Goal: Find specific page/section: Find specific page/section

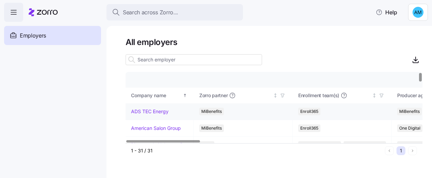
click at [157, 110] on link "ADS TEC Energy" at bounding box center [150, 111] width 38 height 7
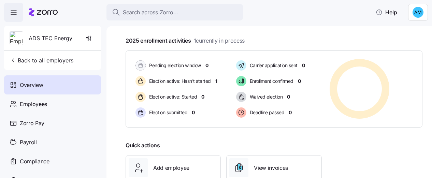
scroll to position [121, 0]
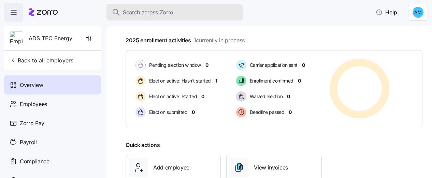
click at [181, 9] on div "Search across Zorro..." at bounding box center [175, 12] width 126 height 9
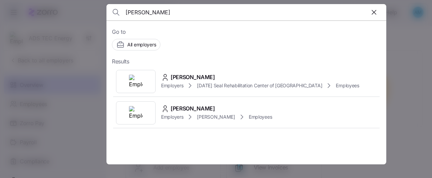
type input "feaster"
click at [415, 41] on div at bounding box center [216, 89] width 432 height 178
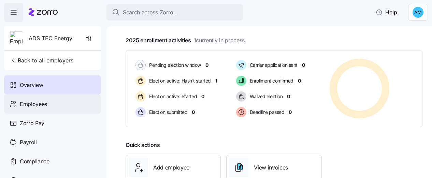
click at [57, 105] on div "Employees" at bounding box center [52, 104] width 97 height 19
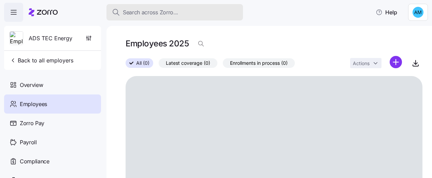
click at [168, 9] on span "Search across Zorro..." at bounding box center [150, 12] width 55 height 9
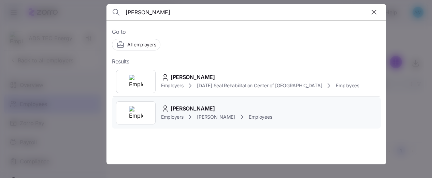
type input "feaster"
click at [201, 120] on div "Employers Joseph Ribkoff Employees" at bounding box center [216, 117] width 111 height 8
